Goal: Task Accomplishment & Management: Use online tool/utility

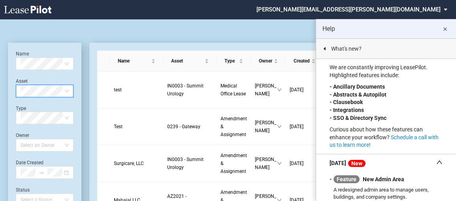
click at [444, 29] on md-icon "close" at bounding box center [445, 29] width 9 height 9
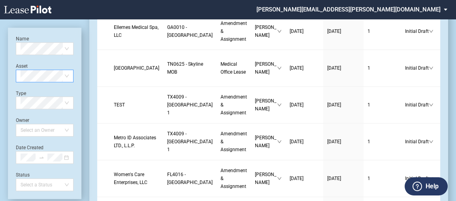
scroll to position [521, 0]
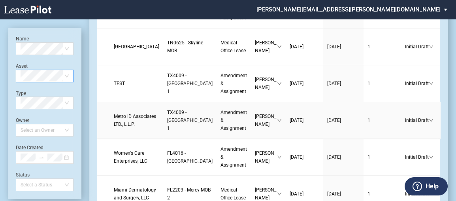
click at [119, 127] on span "Metro ID Associates LTD., L.L.P." at bounding box center [135, 120] width 42 height 13
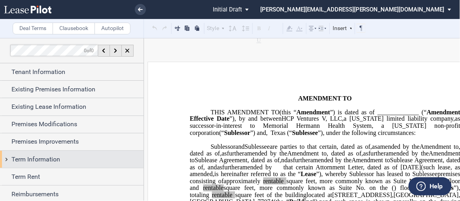
click at [7, 159] on div "Term Information" at bounding box center [72, 159] width 144 height 17
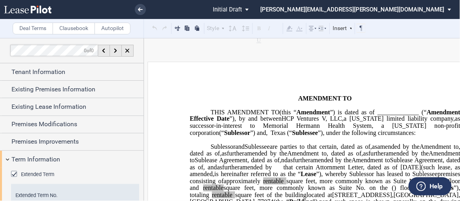
scroll to position [224, 0]
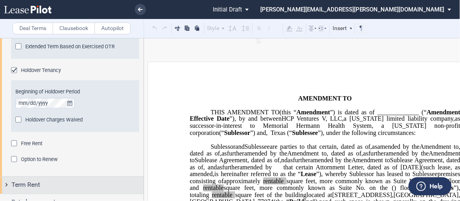
click at [6, 182] on div "Term Rent" at bounding box center [72, 185] width 144 height 17
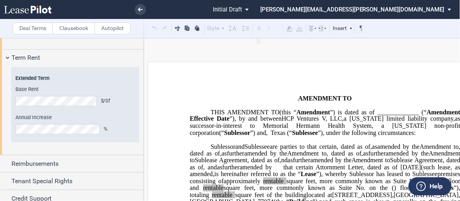
scroll to position [373, 0]
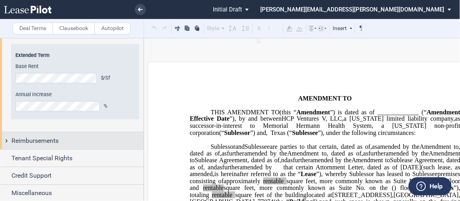
click at [2, 141] on div "Reimbursements" at bounding box center [72, 141] width 144 height 17
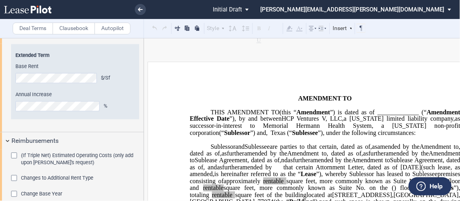
click at [15, 178] on div "Changes to Additional Rent Type" at bounding box center [15, 179] width 8 height 8
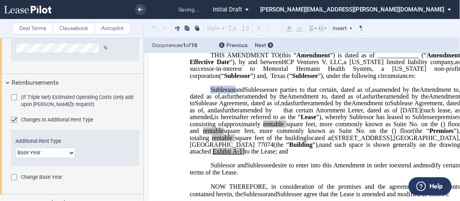
scroll to position [435, 0]
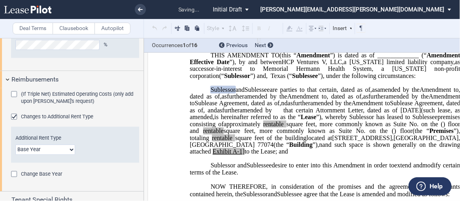
click at [69, 148] on select "Base Year Triple Net" at bounding box center [45, 149] width 60 height 10
select select "triple net"
click at [15, 144] on select "Base Year Triple Net" at bounding box center [45, 149] width 60 height 10
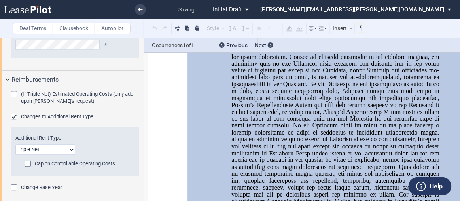
scroll to position [548, 0]
